Goal: Task Accomplishment & Management: Manage account settings

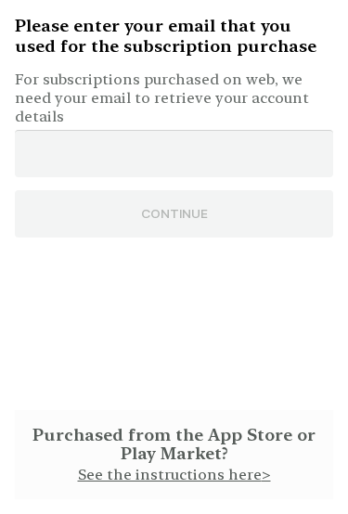
click at [289, 130] on input "email" at bounding box center [174, 153] width 319 height 47
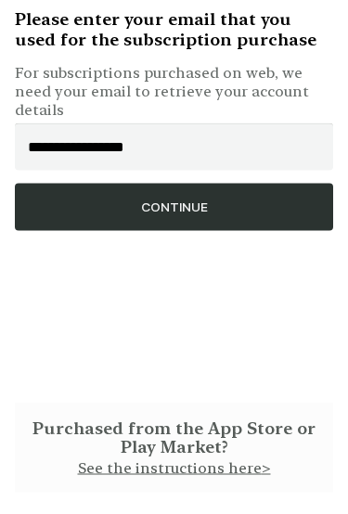
type input "**********"
click at [250, 199] on button "CONTINUE" at bounding box center [174, 213] width 319 height 47
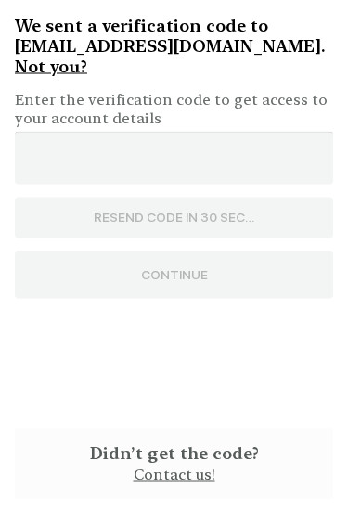
scroll to position [7, 0]
click at [235, 132] on input "**********" at bounding box center [174, 158] width 319 height 53
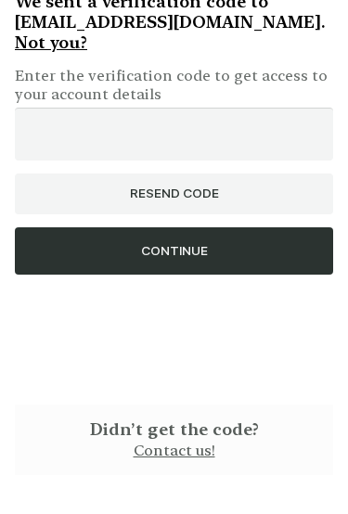
click at [237, 252] on button "CONTINUE" at bounding box center [174, 275] width 319 height 47
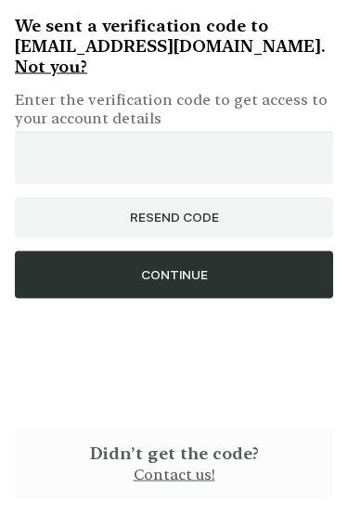
scroll to position [32, 0]
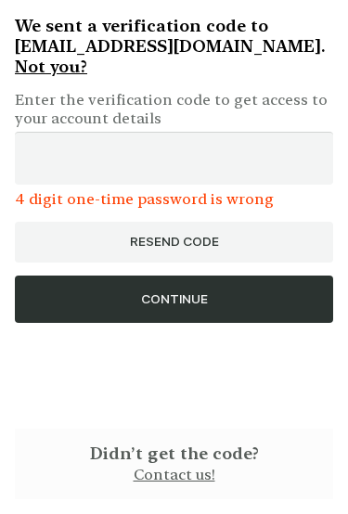
click at [237, 276] on button "CONTINUE" at bounding box center [174, 299] width 319 height 47
click at [213, 222] on button "RESEND CODE" at bounding box center [174, 242] width 319 height 40
click at [116, 132] on input "****" at bounding box center [174, 158] width 319 height 53
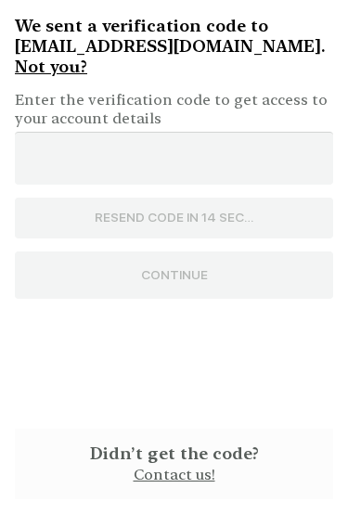
type input "*"
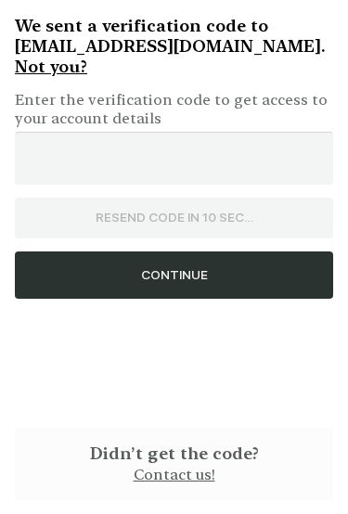
type input "****"
click at [215, 252] on button "CONTINUE" at bounding box center [174, 275] width 319 height 47
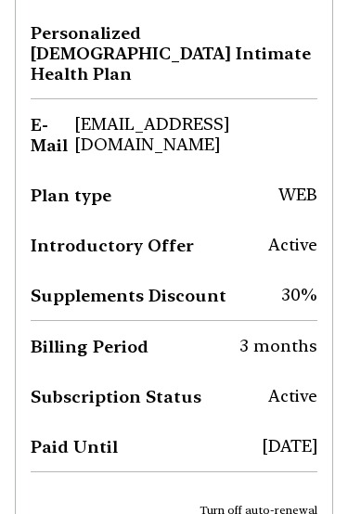
scroll to position [103, 0]
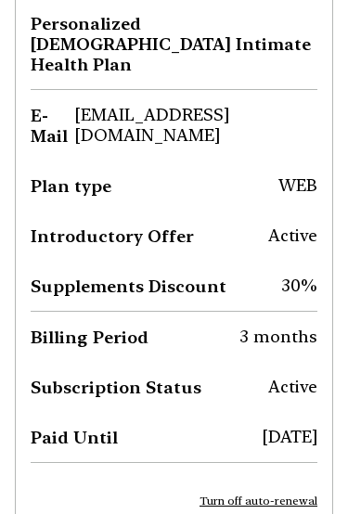
click at [302, 495] on span "Turn off auto-renewal" at bounding box center [259, 501] width 118 height 13
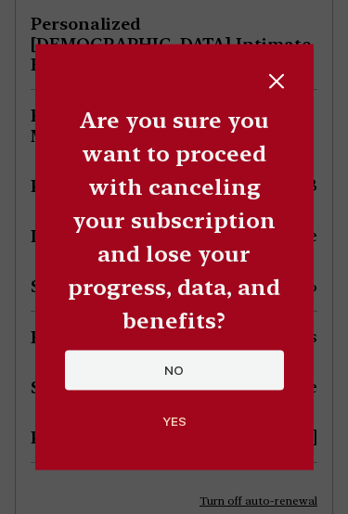
click at [183, 404] on button "YES" at bounding box center [174, 422] width 219 height 36
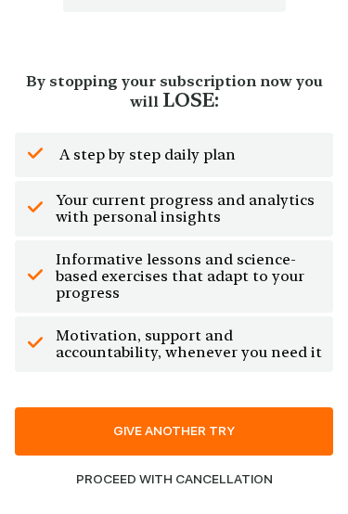
scroll to position [1289, 0]
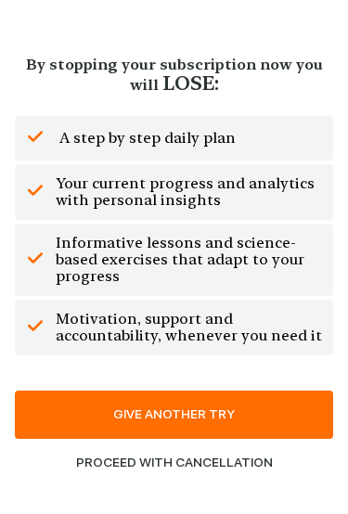
click at [151, 478] on button "PROCEED WITH CANCELLATION" at bounding box center [174, 462] width 319 height 47
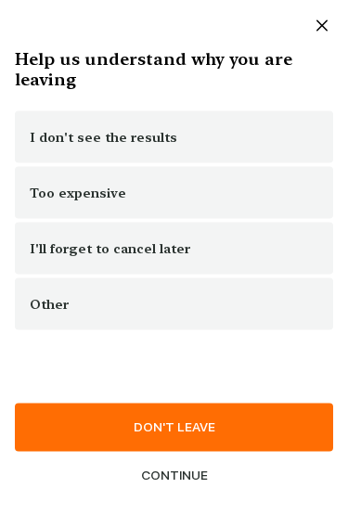
scroll to position [0, 0]
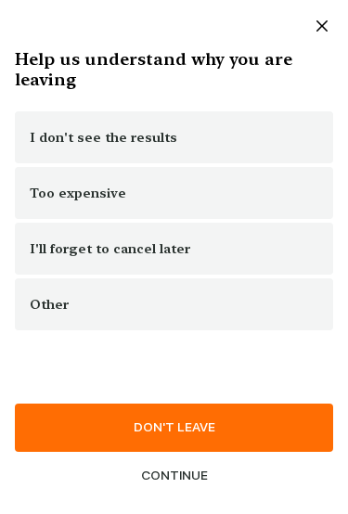
click at [160, 196] on div "Too expensive" at bounding box center [174, 193] width 319 height 52
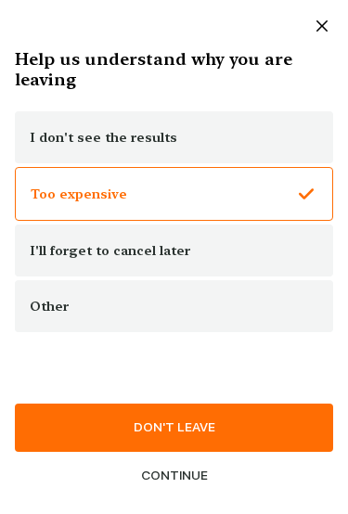
click at [178, 486] on button "CONTINUE" at bounding box center [174, 475] width 319 height 47
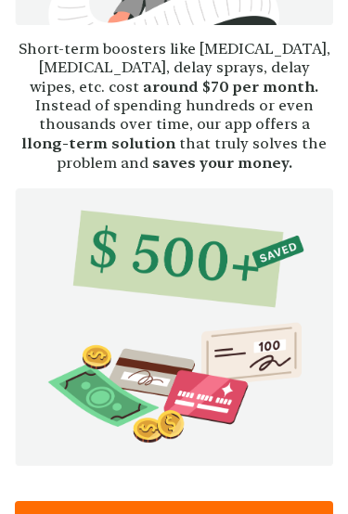
scroll to position [667, 0]
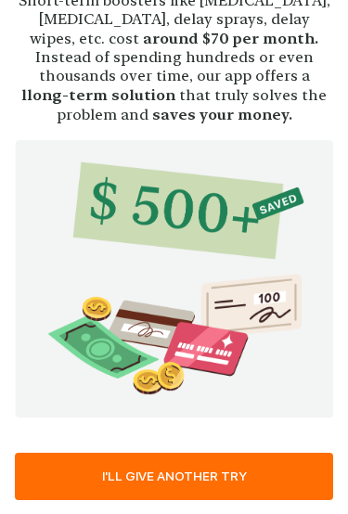
click at [176, 501] on button "CANCEL MY SUBSCRIPTION" at bounding box center [174, 524] width 319 height 47
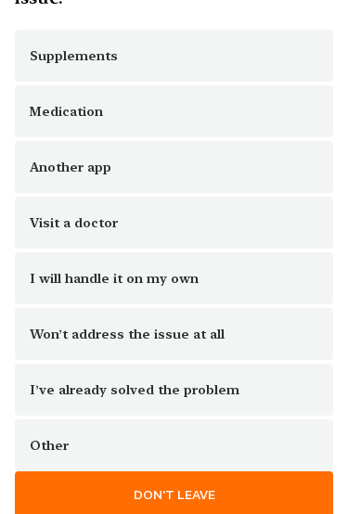
scroll to position [154, 0]
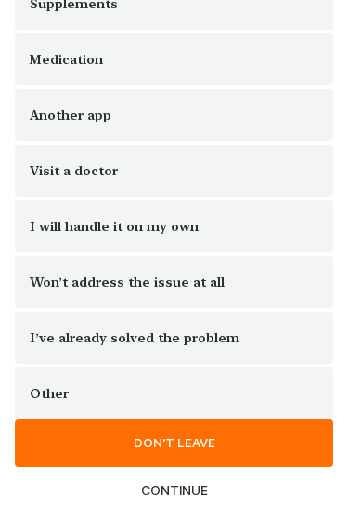
click at [204, 232] on div "I will handle it on my own" at bounding box center [174, 227] width 319 height 52
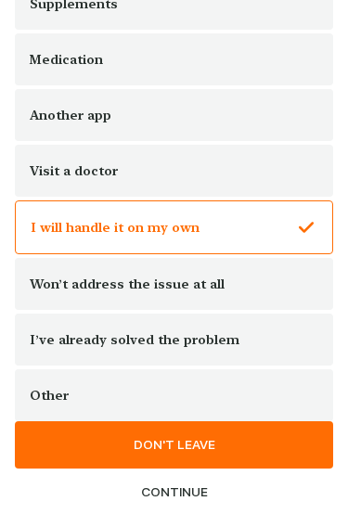
scroll to position [156, 0]
